Goal: Task Accomplishment & Management: Use online tool/utility

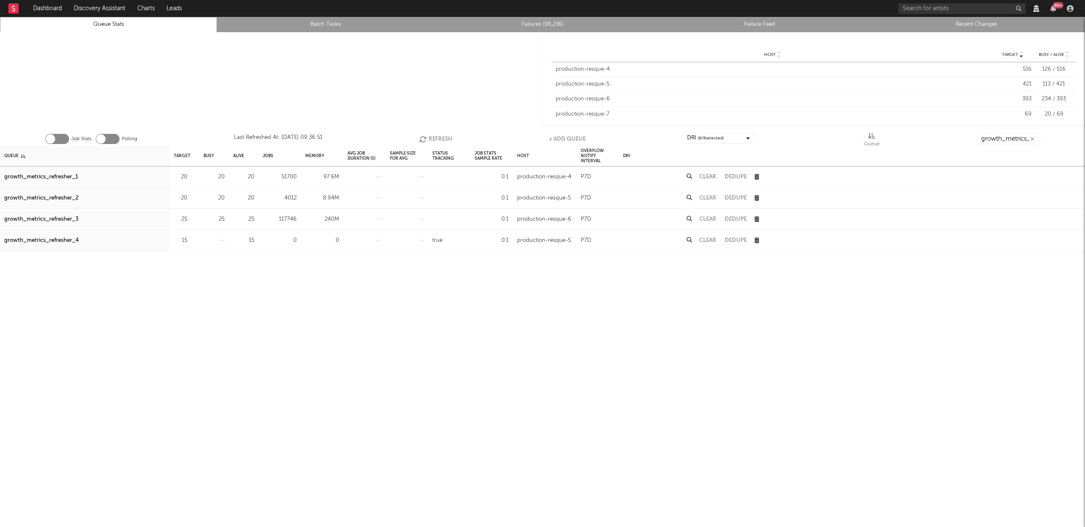
click at [431, 134] on button "Refresh" at bounding box center [435, 139] width 33 height 13
click at [51, 179] on div "growth_metrics_refresher_1" at bounding box center [41, 177] width 74 height 10
click at [56, 198] on div "growth_metrics_refresher_2" at bounding box center [41, 198] width 74 height 10
click at [63, 217] on div "growth_metrics_refresher_3" at bounding box center [41, 219] width 74 height 10
click at [446, 139] on button "Refresh" at bounding box center [434, 139] width 33 height 13
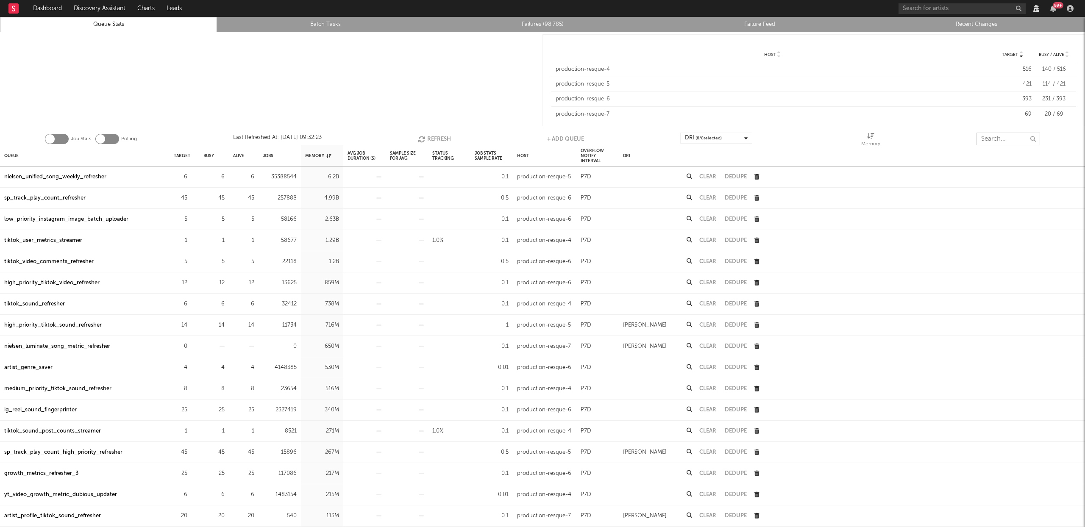
click at [1020, 136] on input "text" at bounding box center [1009, 139] width 64 height 13
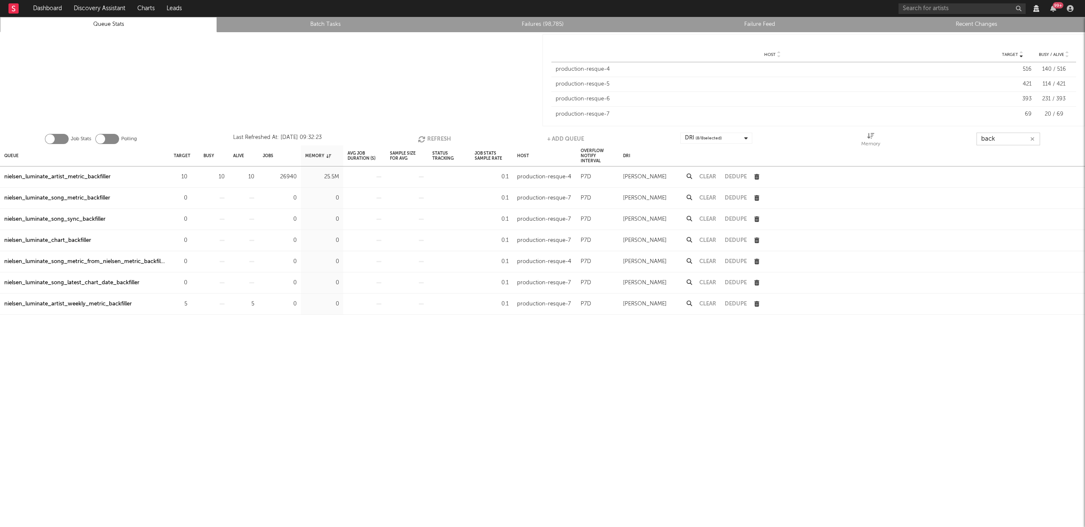
click at [445, 137] on button "Refresh" at bounding box center [434, 139] width 33 height 13
type input "back"
click at [97, 177] on div "nielsen_luminate_artist_metric_backfiller" at bounding box center [57, 177] width 106 height 10
